Goal: Transaction & Acquisition: Book appointment/travel/reservation

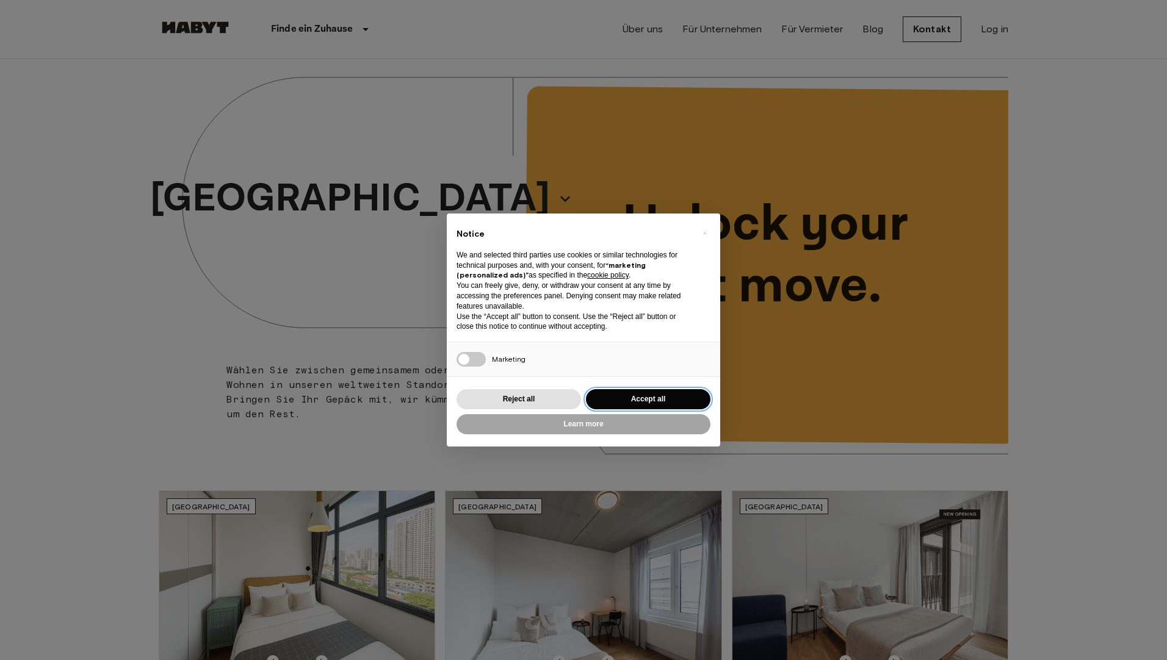
click at [626, 403] on button "Accept all" at bounding box center [648, 399] width 125 height 20
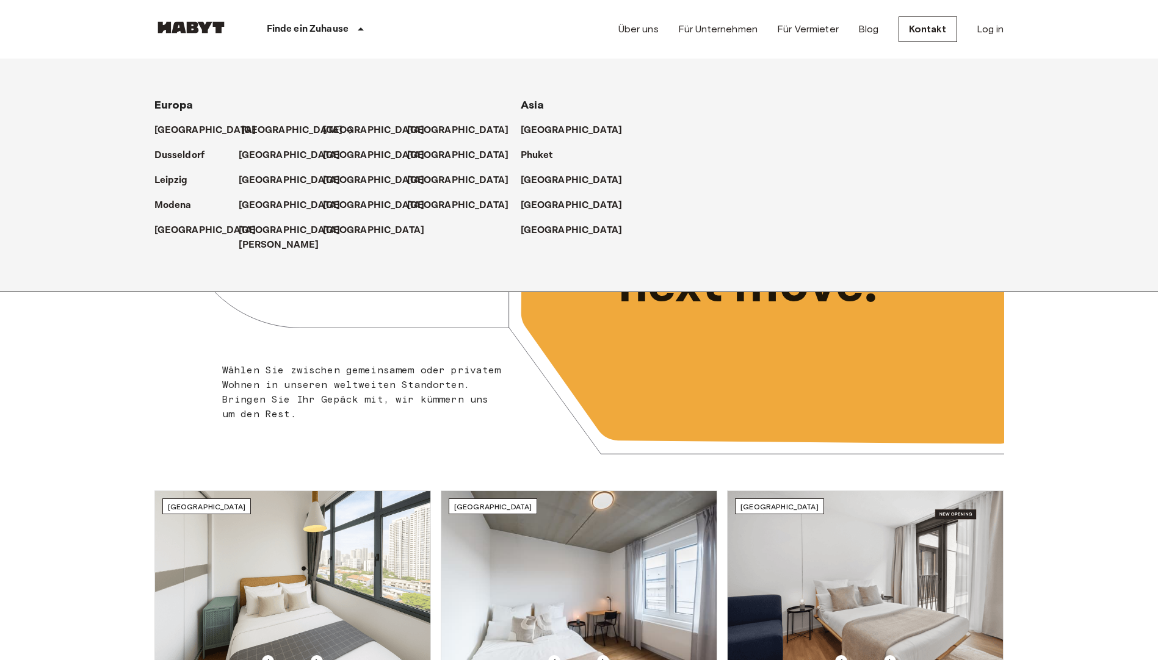
click at [256, 132] on p "[GEOGRAPHIC_DATA]" at bounding box center [292, 130] width 102 height 15
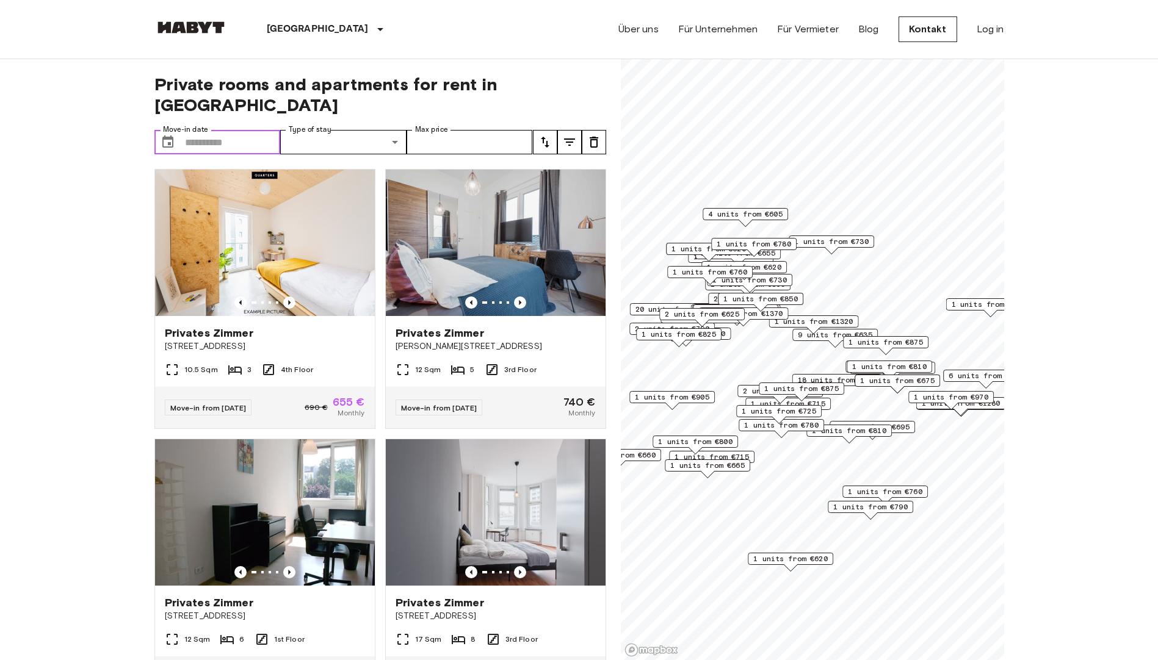
click at [226, 130] on input "Move-in date" at bounding box center [233, 142] width 96 height 24
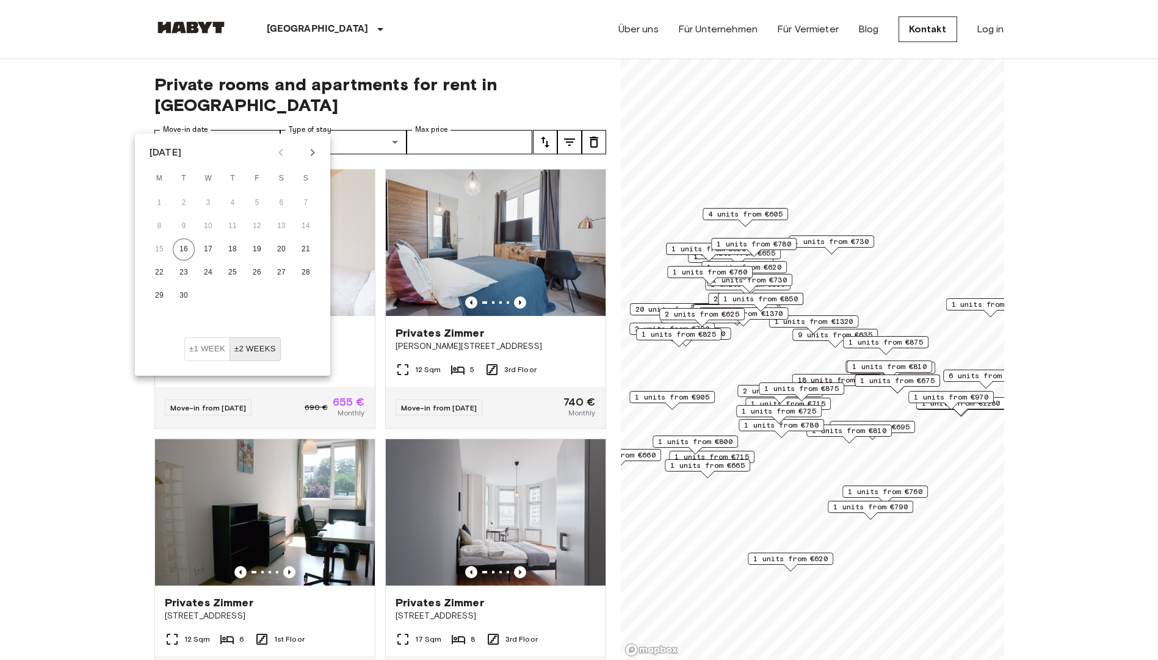
click at [312, 151] on icon "Next month" at bounding box center [312, 152] width 15 height 15
click at [231, 293] on button "30" at bounding box center [233, 296] width 22 height 22
type input "**********"
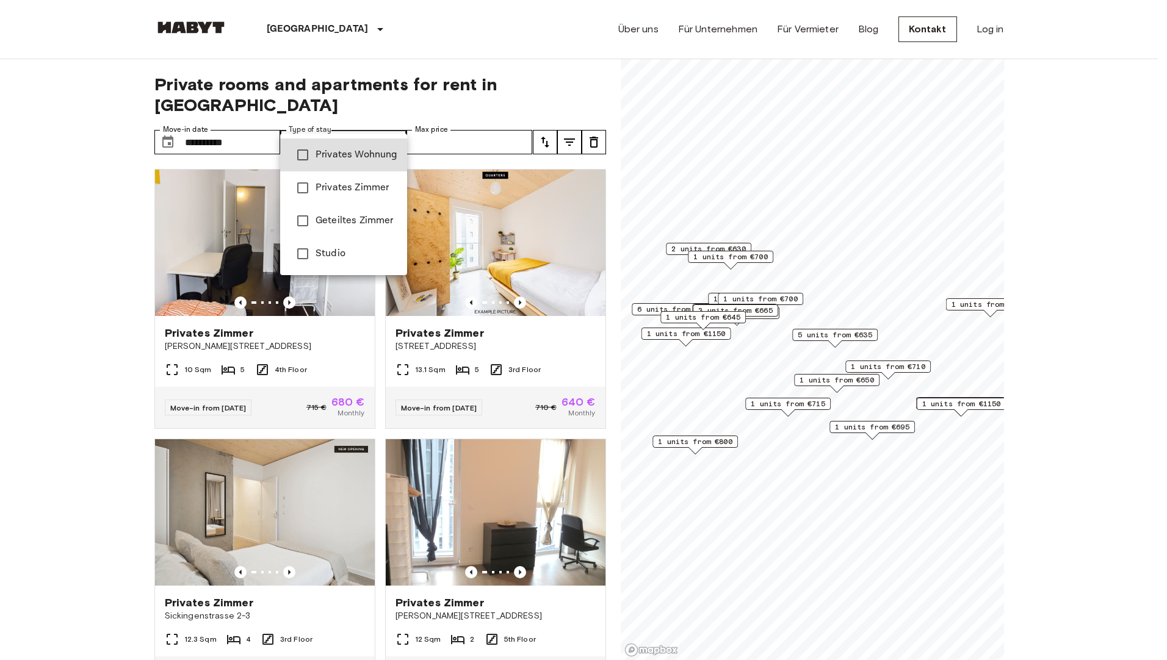
click at [397, 119] on div at bounding box center [583, 330] width 1167 height 660
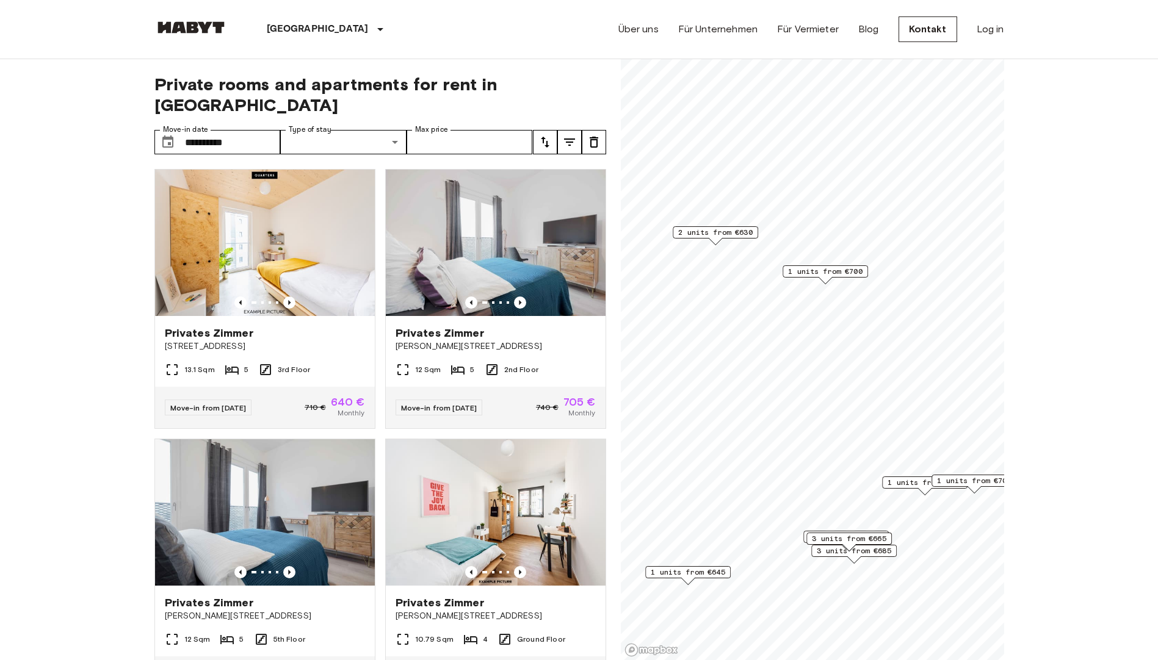
click at [728, 236] on span "2 units from €630" at bounding box center [715, 232] width 74 height 11
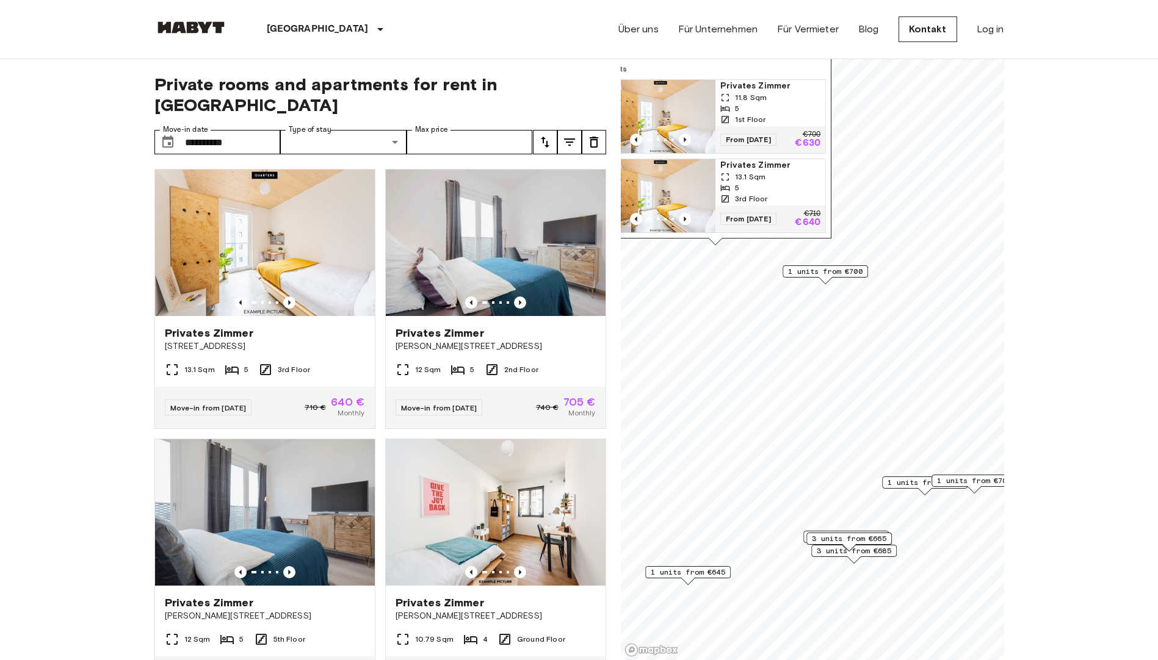
click at [745, 172] on span "13.1 Sqm" at bounding box center [750, 177] width 31 height 11
